Goal: Task Accomplishment & Management: Manage account settings

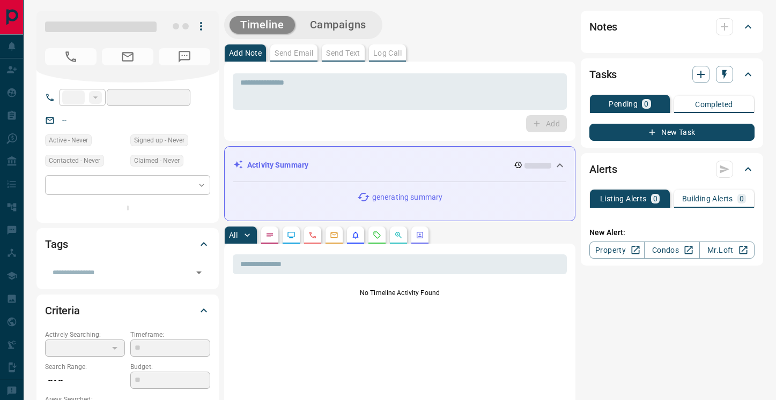
type input "**"
type input "**********"
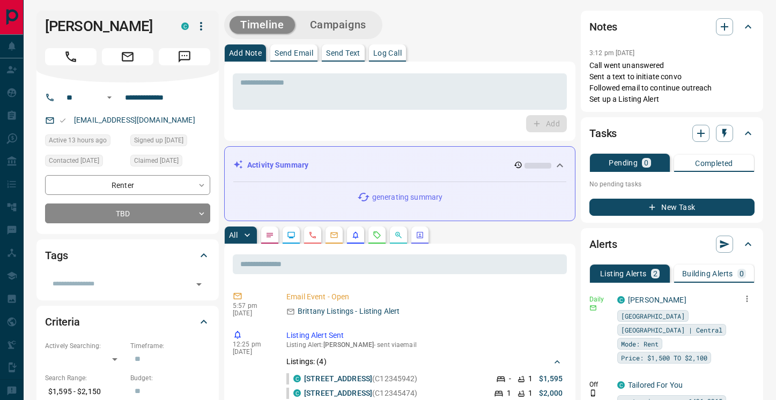
click at [744, 299] on icon "button" at bounding box center [747, 299] width 10 height 10
click at [735, 362] on li "Delete" at bounding box center [730, 353] width 47 height 17
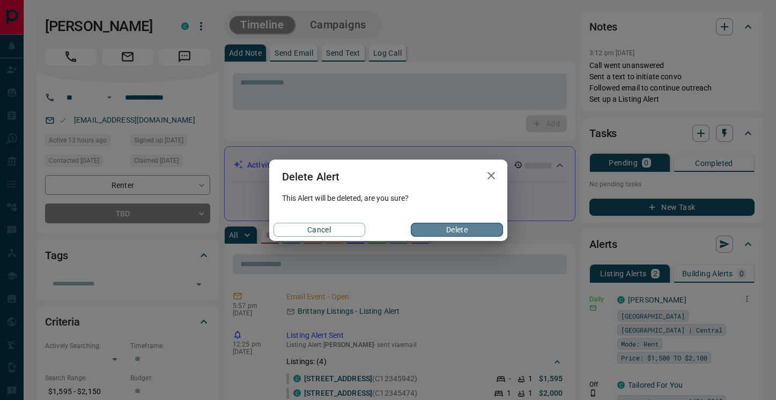
click at [464, 227] on button "Delete" at bounding box center [457, 230] width 92 height 14
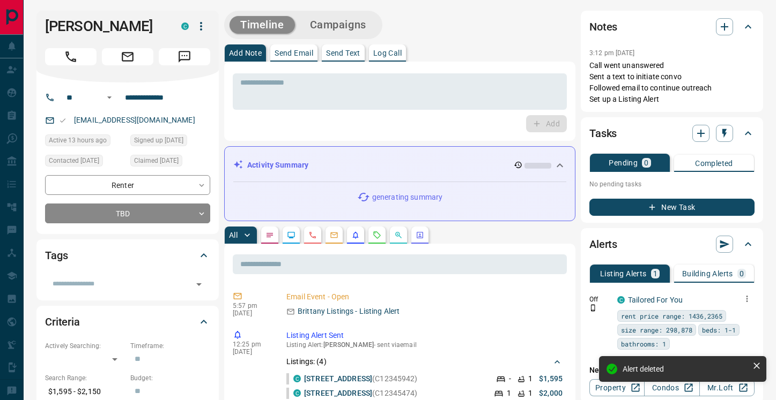
click at [748, 296] on icon "button" at bounding box center [747, 299] width 10 height 10
click at [731, 349] on li "Delete" at bounding box center [730, 353] width 47 height 17
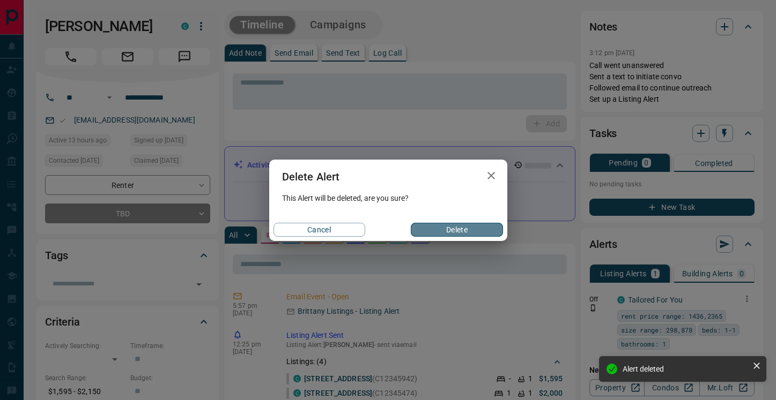
click at [486, 231] on button "Delete" at bounding box center [457, 230] width 92 height 14
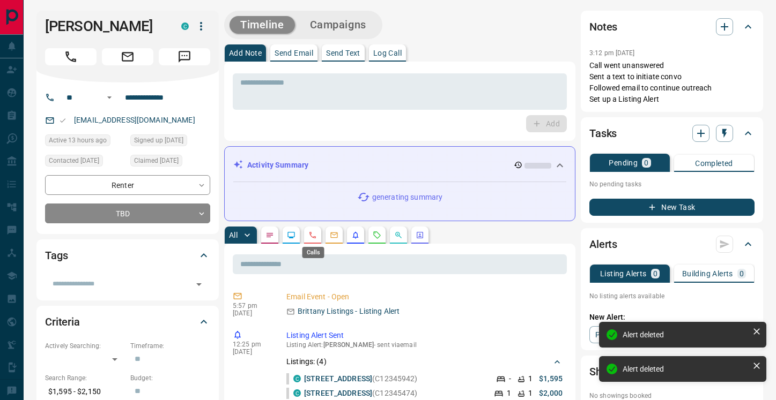
click at [313, 235] on icon "Calls" at bounding box center [312, 235] width 9 height 9
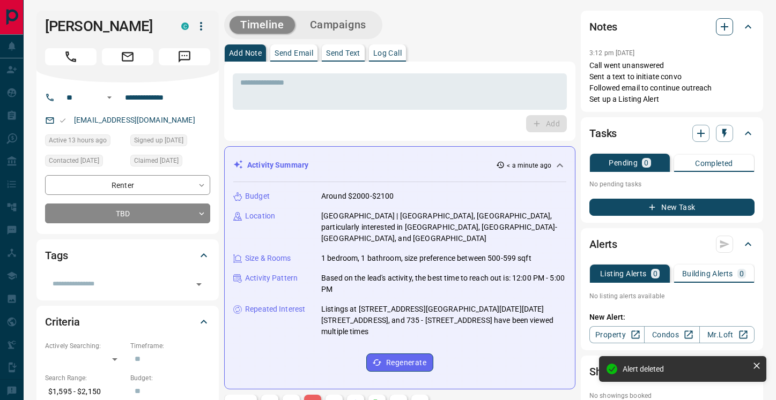
click at [724, 27] on icon "button" at bounding box center [724, 27] width 8 height 8
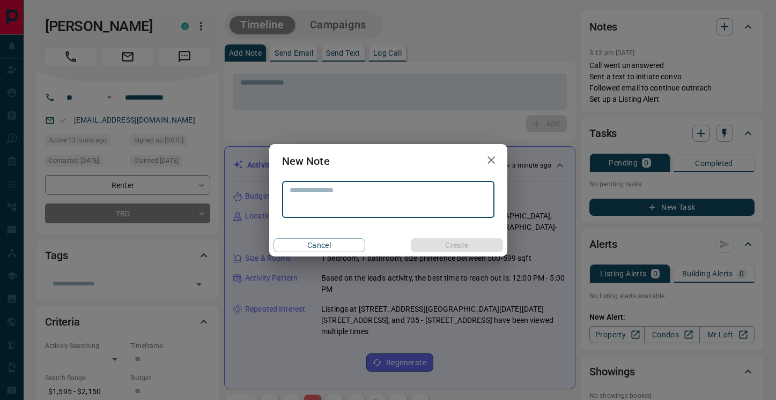
click at [413, 192] on textarea at bounding box center [387, 199] width 197 height 27
type textarea "**********"
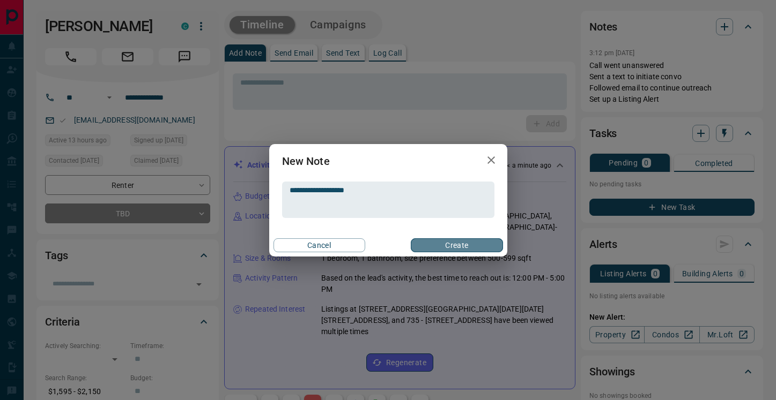
click at [453, 247] on button "Create" at bounding box center [457, 246] width 92 height 14
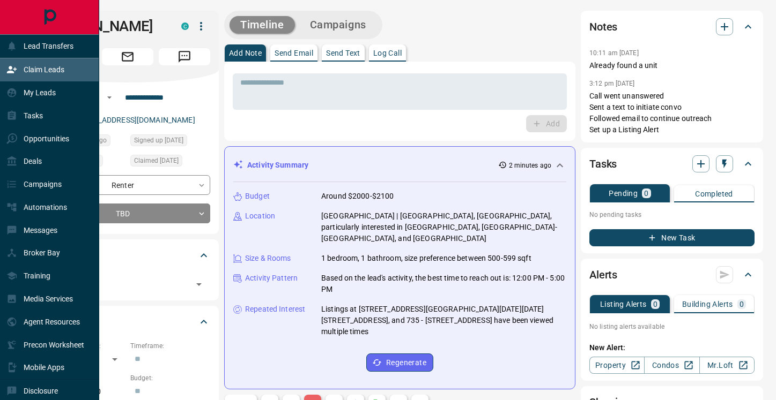
click at [23, 70] on div "Claim Leads" at bounding box center [35, 70] width 58 height 18
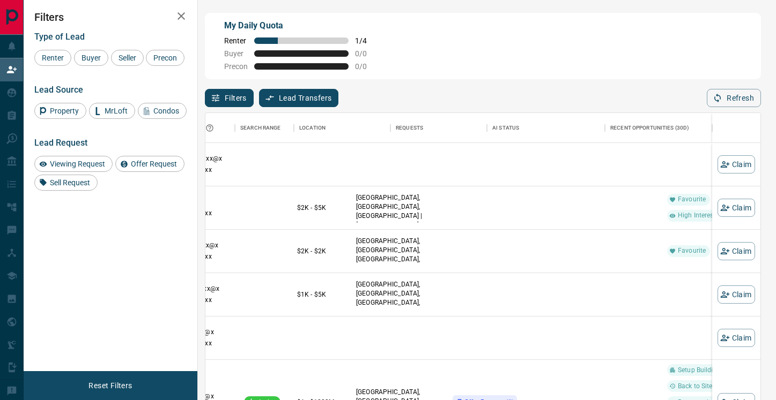
scroll to position [0, 212]
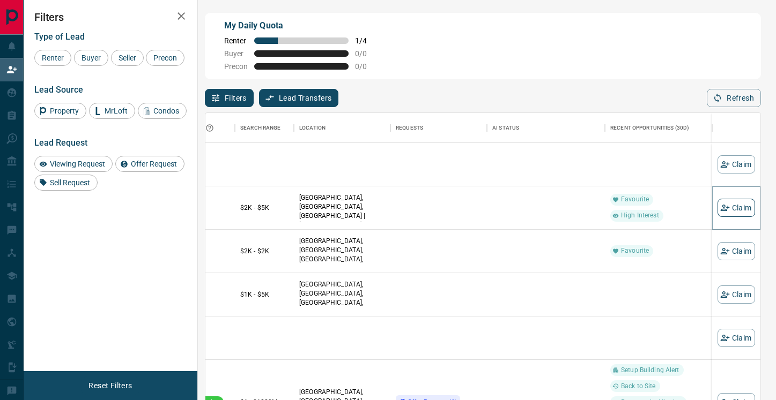
click at [724, 209] on icon "button" at bounding box center [724, 208] width 9 height 6
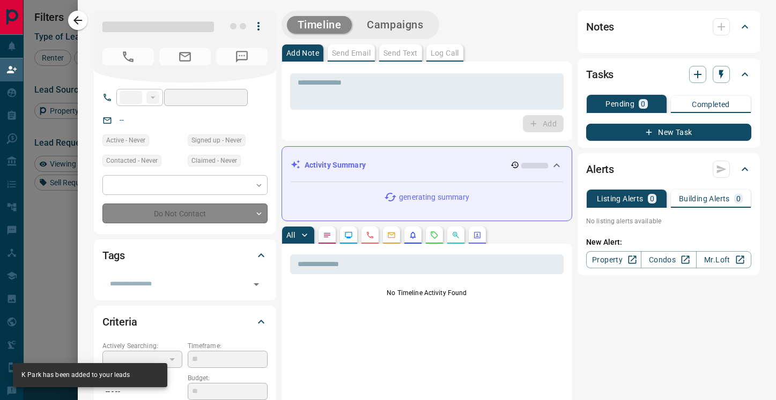
type input "**"
type input "**********"
type input "**"
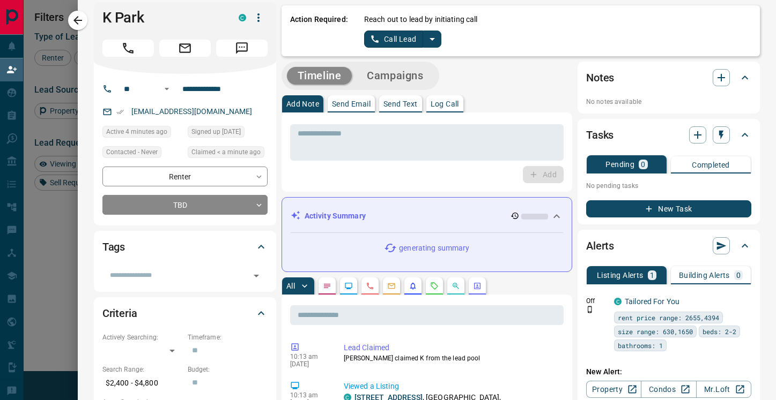
scroll to position [0, 0]
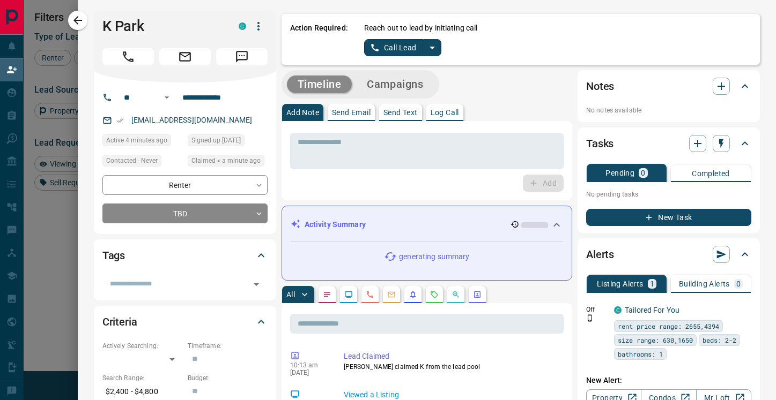
click at [394, 48] on button "Call Lead" at bounding box center [394, 47] width 60 height 17
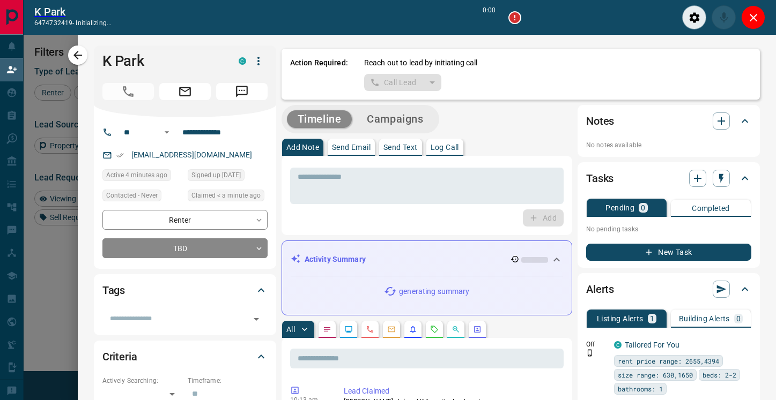
scroll to position [276, 555]
type input "*******"
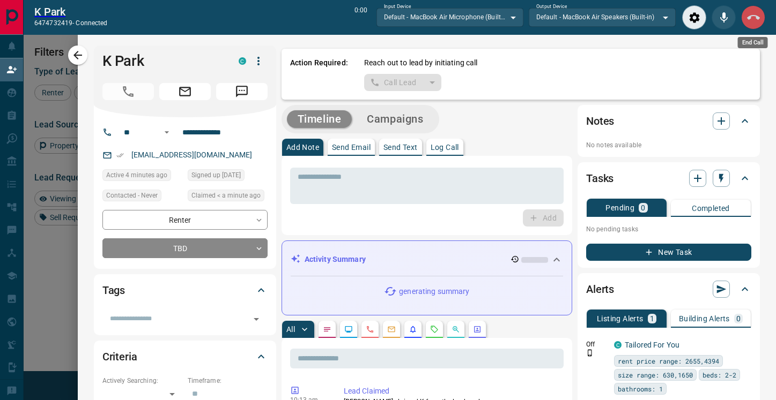
click at [754, 18] on icon "End Call" at bounding box center [753, 17] width 13 height 13
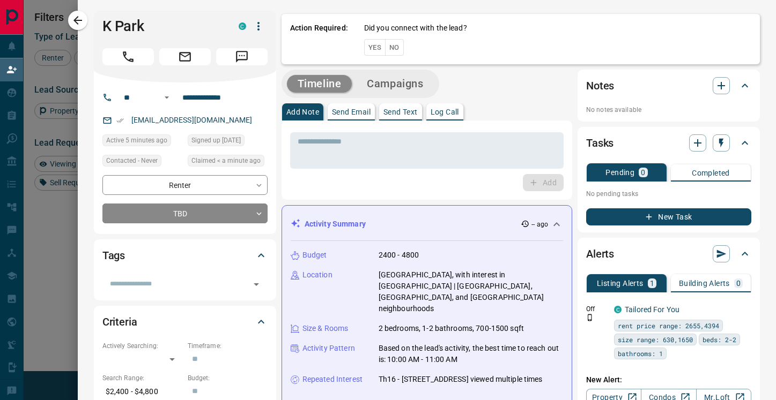
scroll to position [303, 555]
click at [398, 48] on button "No" at bounding box center [394, 47] width 19 height 17
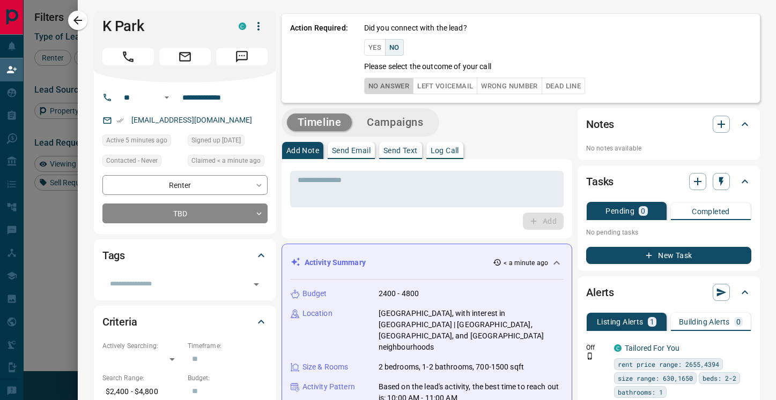
click at [394, 79] on button "No Answer" at bounding box center [388, 86] width 49 height 17
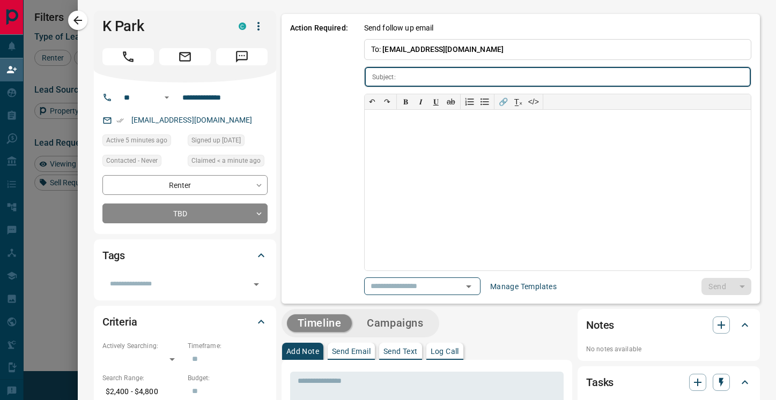
type input "**********"
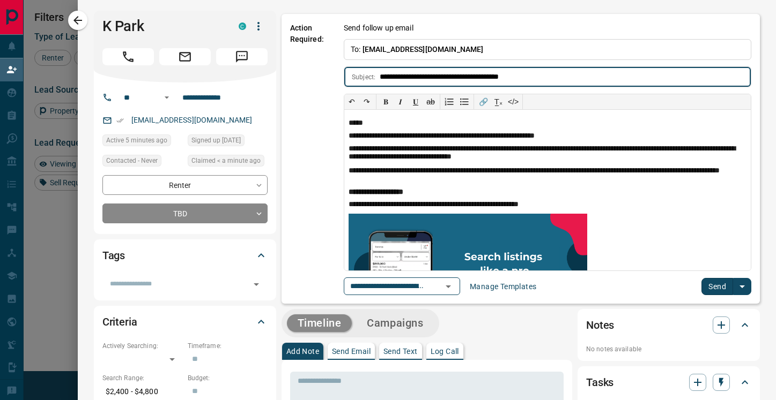
click at [715, 292] on button "Send" at bounding box center [717, 286] width 32 height 17
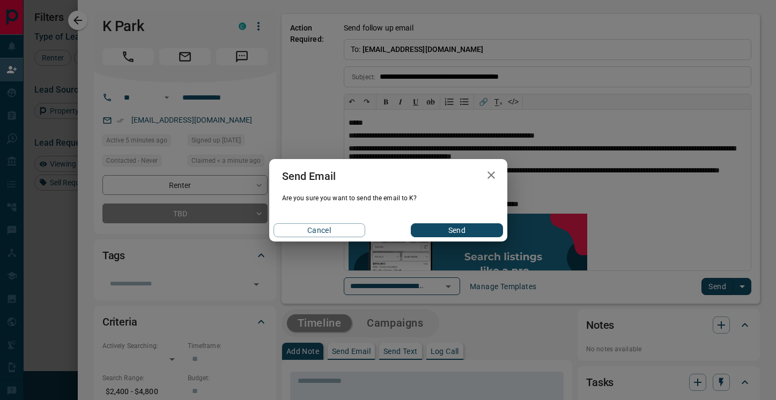
click at [434, 232] on button "Send" at bounding box center [457, 231] width 92 height 14
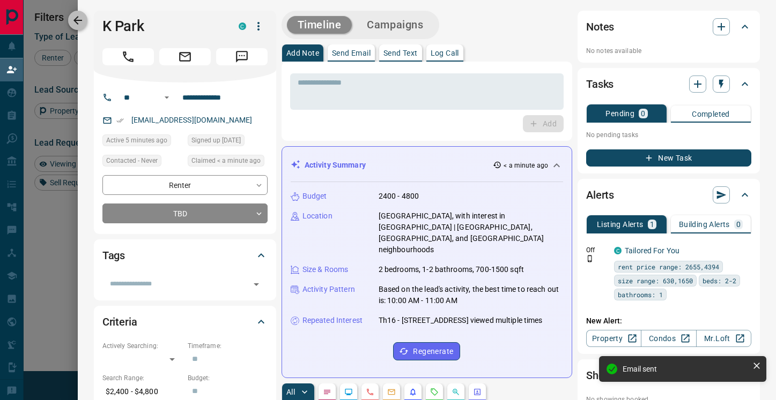
click at [85, 22] on button "button" at bounding box center [77, 20] width 19 height 19
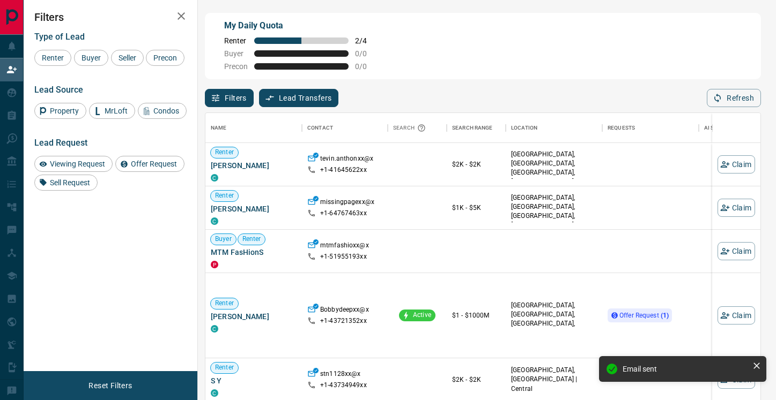
scroll to position [42, 0]
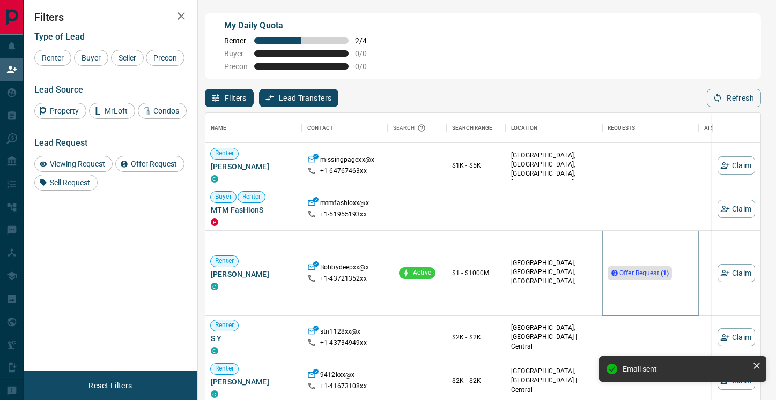
click at [647, 277] on span "Offer Request ( 1 )" at bounding box center [643, 273] width 49 height 11
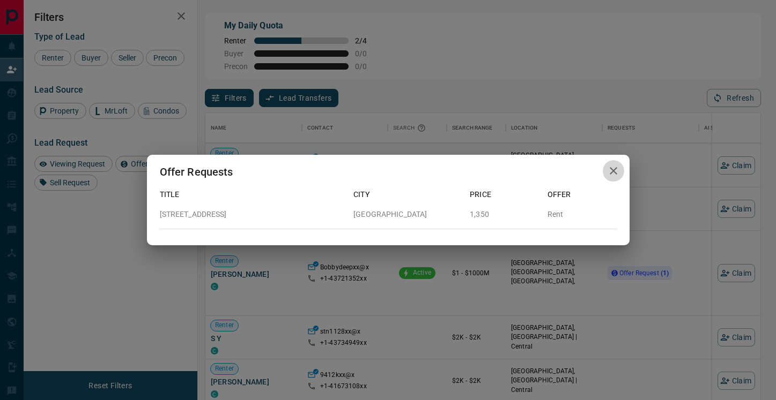
click at [616, 170] on icon "button" at bounding box center [613, 171] width 13 height 13
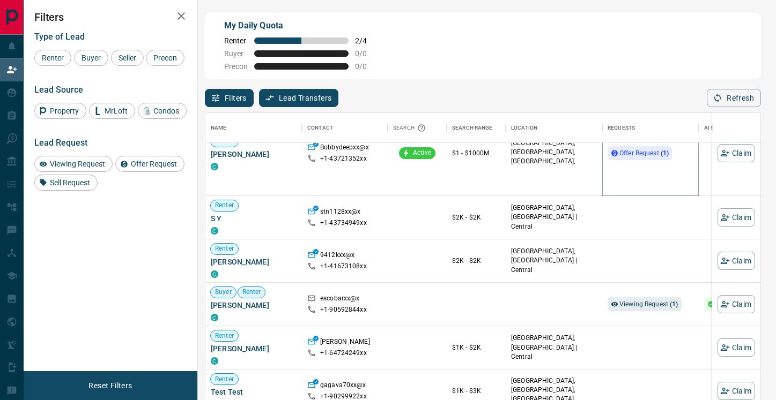
scroll to position [179, 0]
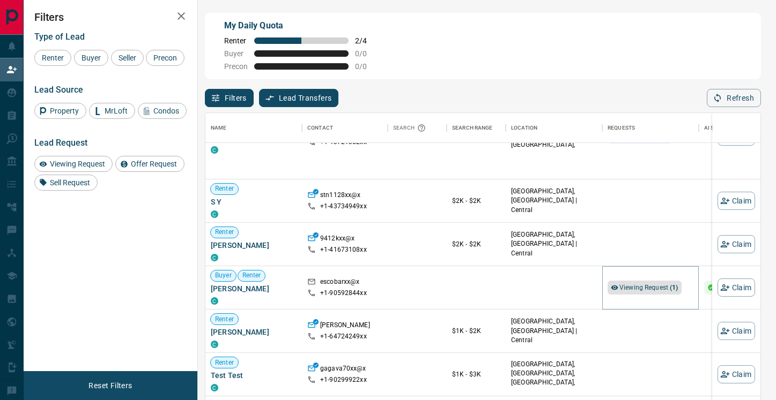
click at [632, 290] on span "Viewing Request ( 1 )" at bounding box center [648, 288] width 59 height 8
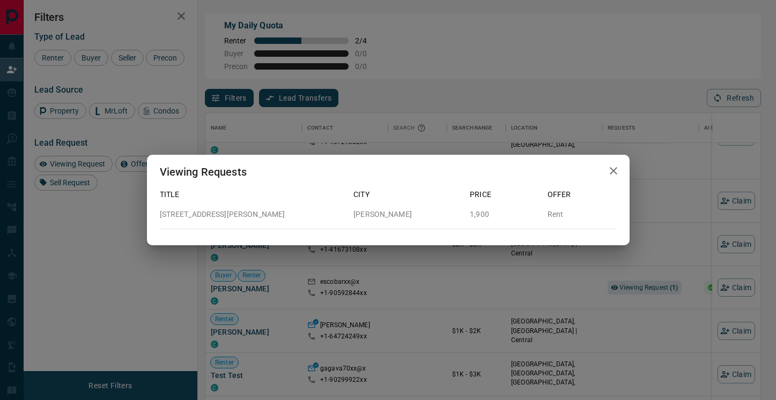
click at [613, 168] on icon "button" at bounding box center [613, 171] width 13 height 13
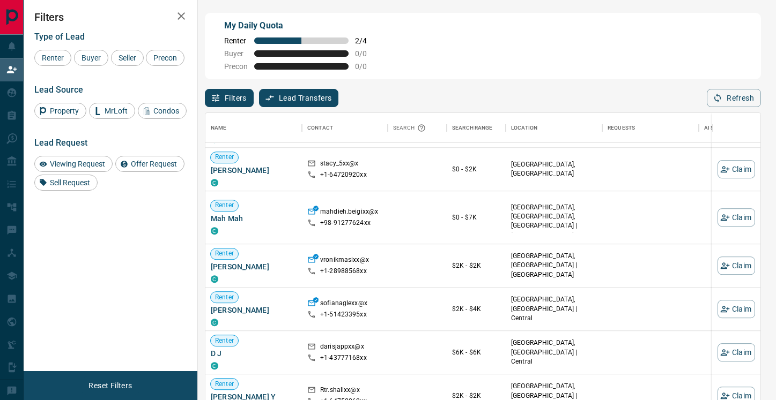
scroll to position [865, 0]
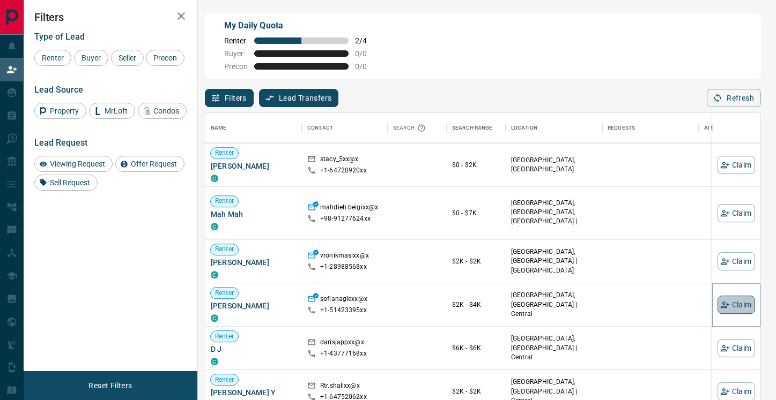
click at [730, 300] on button "Claim" at bounding box center [736, 305] width 38 height 18
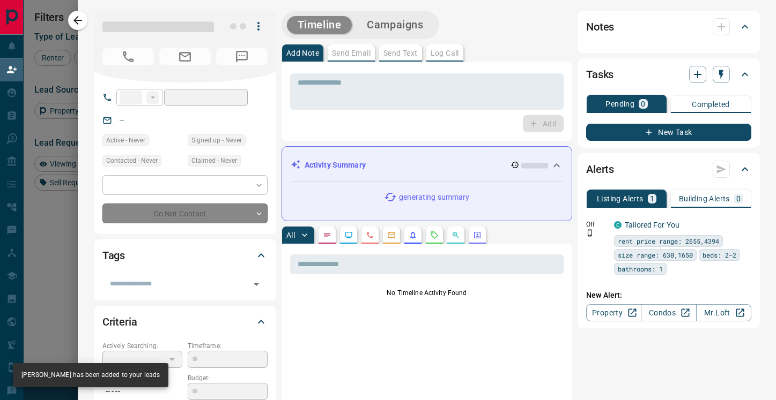
type input "**"
type input "**********"
type input "**"
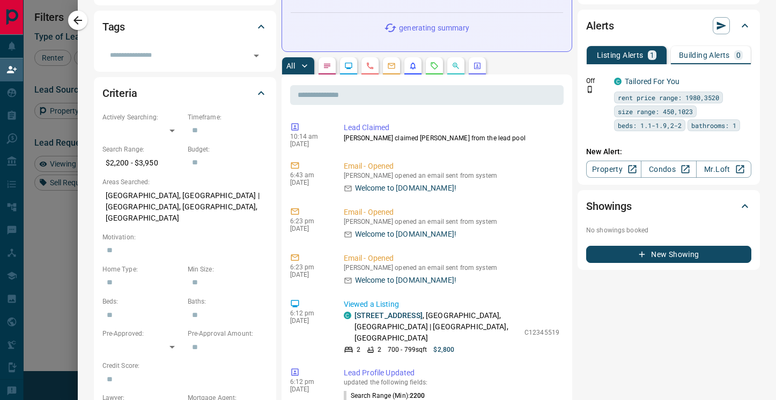
scroll to position [0, 0]
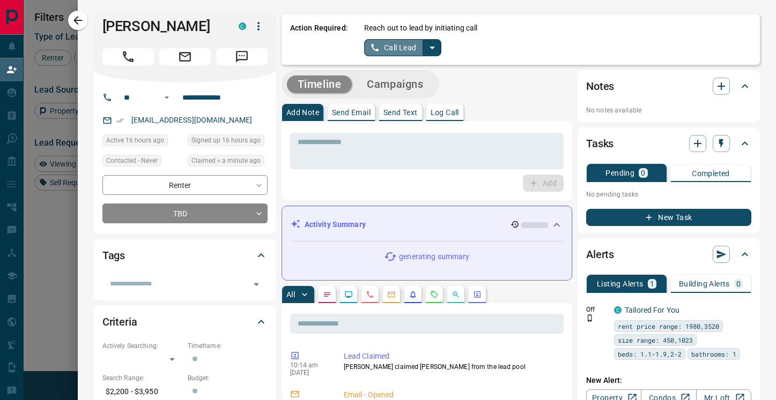
click at [401, 50] on button "Call Lead" at bounding box center [394, 47] width 60 height 17
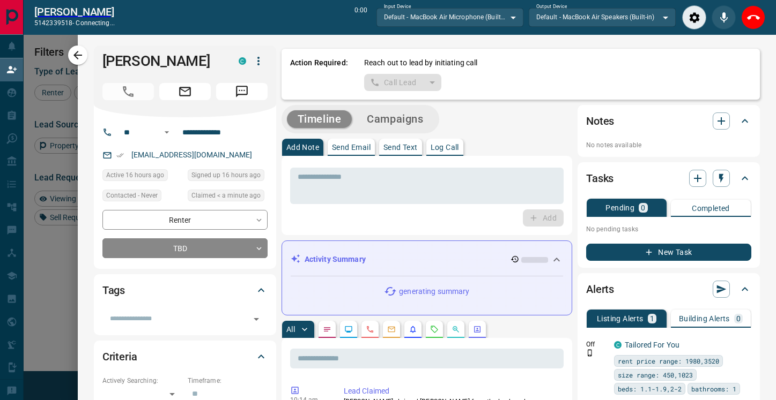
scroll to position [276, 555]
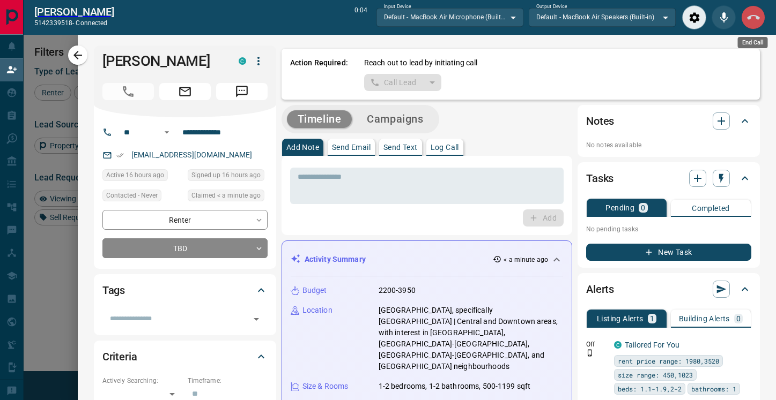
click at [753, 15] on icon "End Call" at bounding box center [753, 17] width 13 height 5
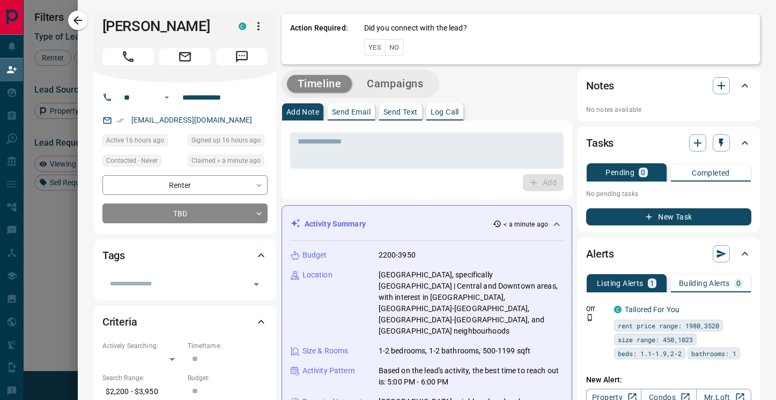
scroll to position [303, 555]
click at [396, 51] on button "No" at bounding box center [394, 47] width 19 height 17
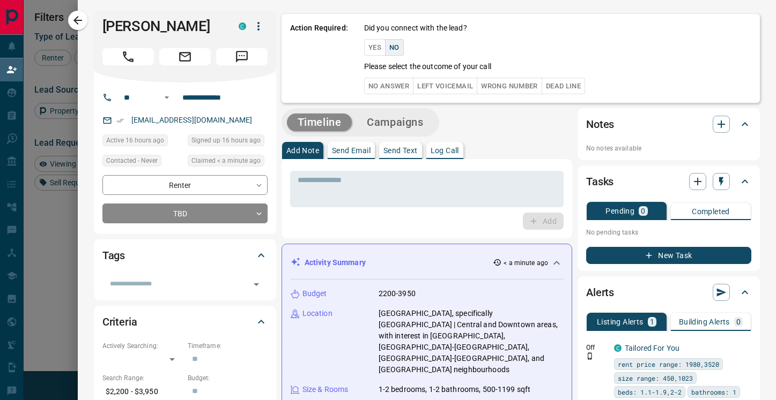
click at [392, 85] on button "No Answer" at bounding box center [388, 86] width 49 height 17
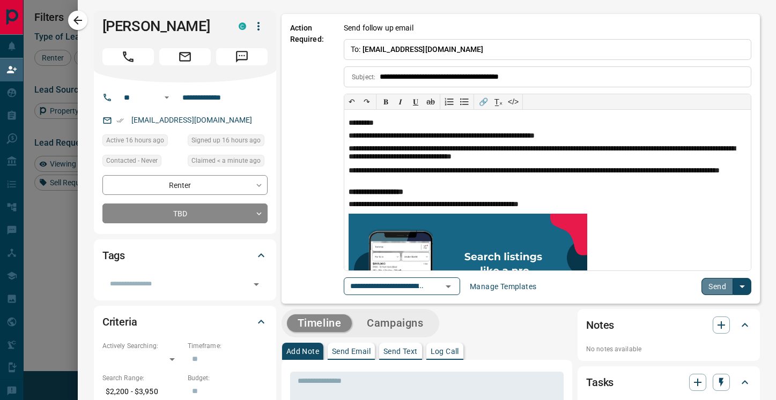
click at [716, 281] on button "Send" at bounding box center [717, 286] width 32 height 17
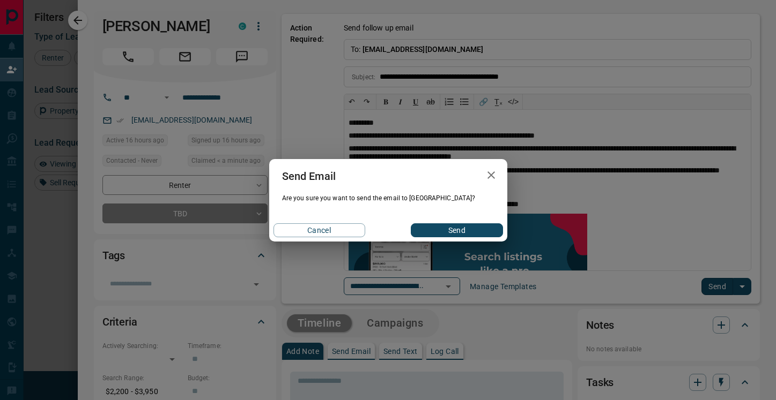
click at [458, 232] on button "Send" at bounding box center [457, 231] width 92 height 14
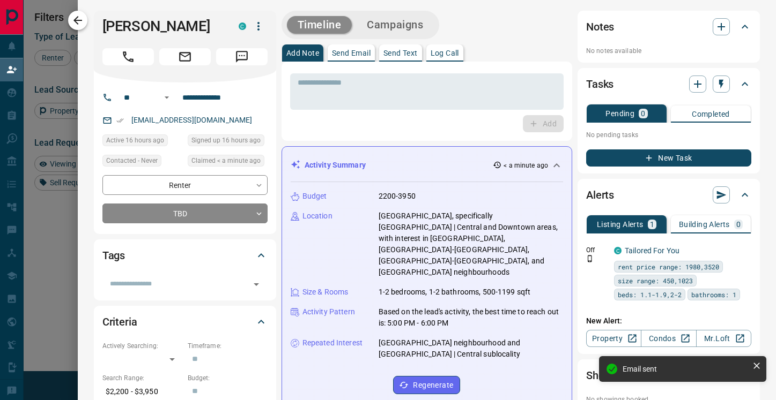
click at [80, 21] on icon "button" at bounding box center [77, 20] width 13 height 13
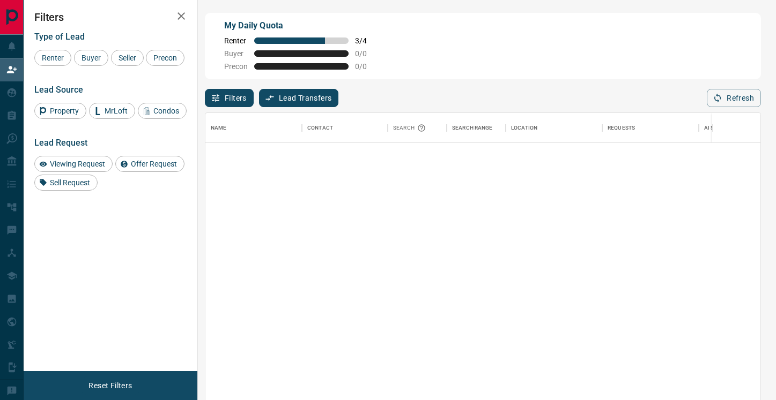
scroll to position [0, 0]
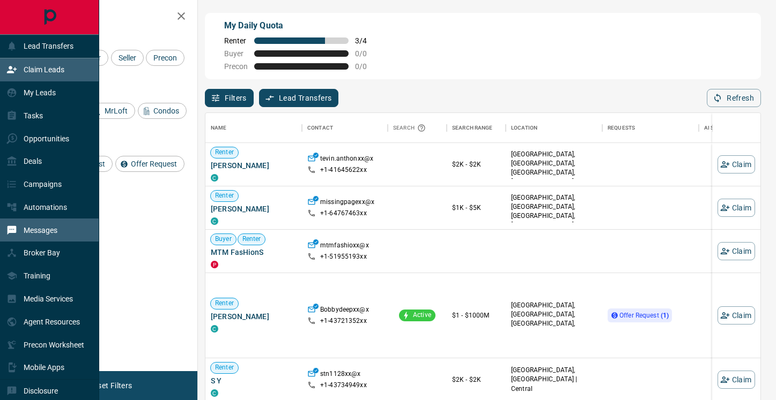
click at [46, 222] on div "Messages" at bounding box center [31, 230] width 51 height 18
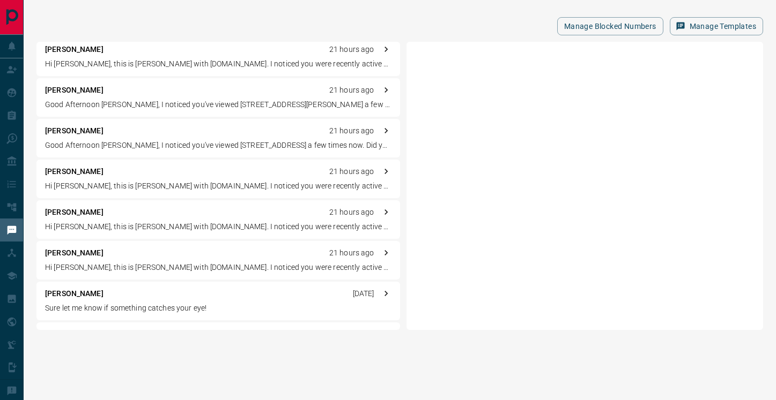
scroll to position [231, 0]
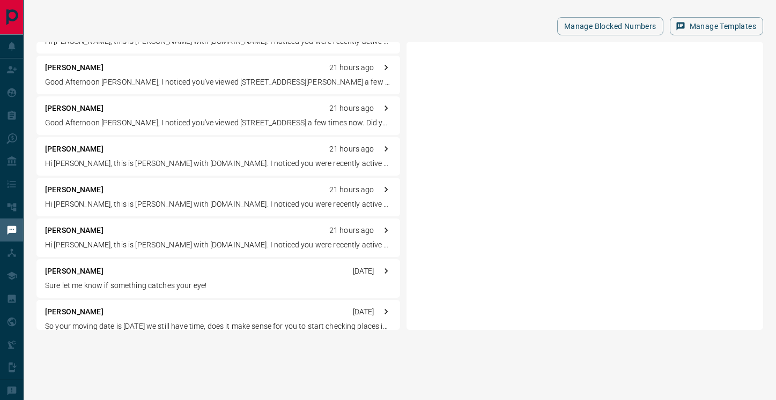
click at [93, 280] on div "[PERSON_NAME] [DATE] Sure let me know if something catches your eye!" at bounding box center [217, 278] width 363 height 39
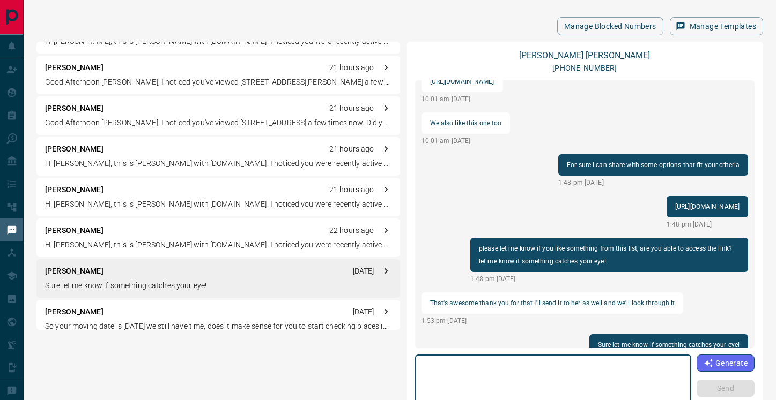
scroll to position [0, 0]
